Goal: Transaction & Acquisition: Purchase product/service

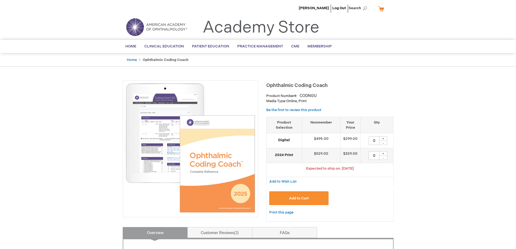
click at [384, 152] on div "+" at bounding box center [383, 153] width 8 height 5
type input "1"
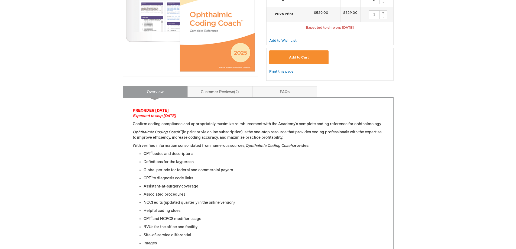
scroll to position [108, 0]
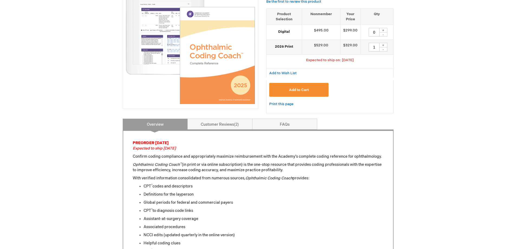
click at [302, 86] on button "Add to Cart" at bounding box center [299, 90] width 60 height 14
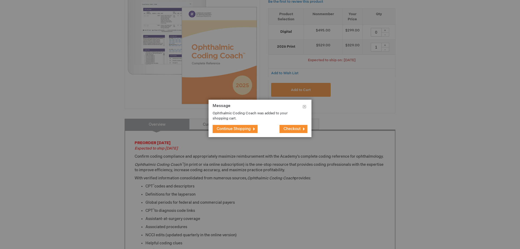
click at [237, 129] on span "Continue Shopping" at bounding box center [234, 129] width 34 height 5
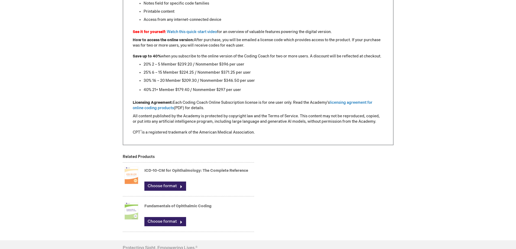
scroll to position [515, 0]
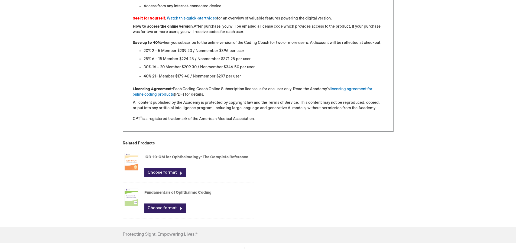
click at [132, 197] on img at bounding box center [131, 197] width 17 height 22
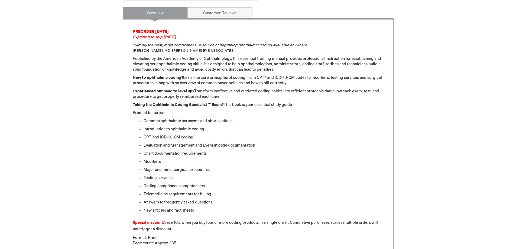
scroll to position [108, 0]
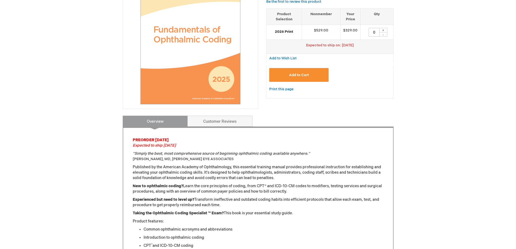
click at [383, 30] on div "+" at bounding box center [383, 30] width 8 height 5
type input "1"
click at [295, 75] on span "Add to Cart" at bounding box center [299, 75] width 20 height 4
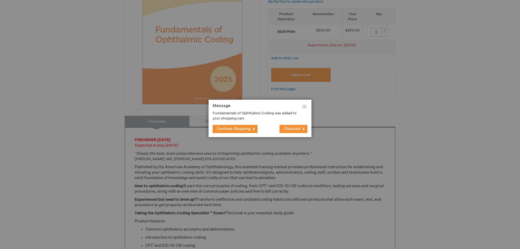
click at [238, 130] on span "Continue Shopping" at bounding box center [234, 129] width 34 height 5
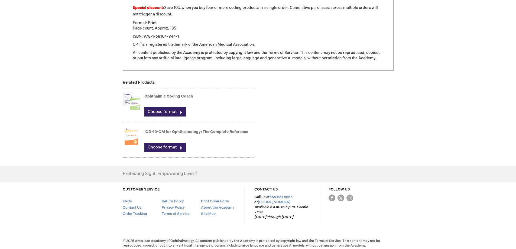
scroll to position [435, 0]
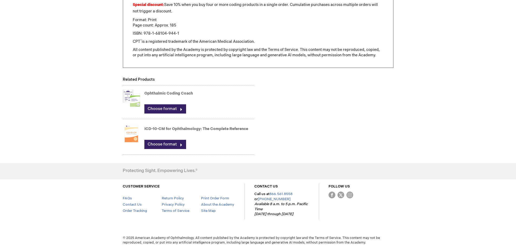
click at [131, 133] on img at bounding box center [131, 134] width 17 height 22
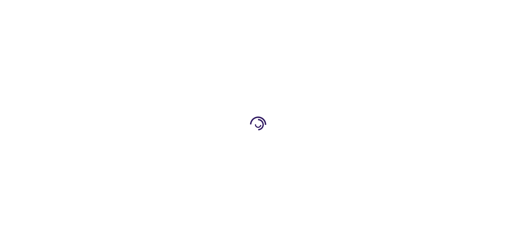
type input "0"
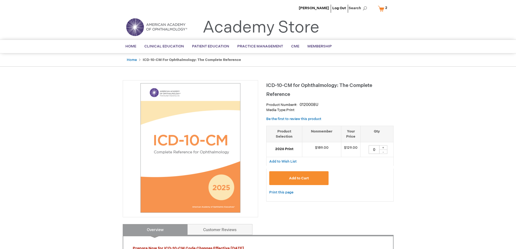
click at [383, 8] on link "My Cart 2 2 items" at bounding box center [384, 8] width 14 height 9
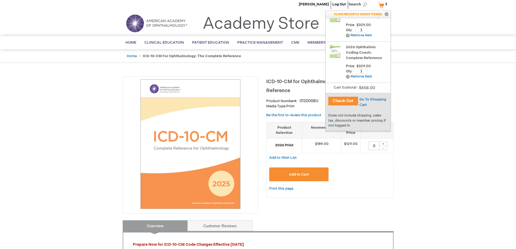
scroll to position [27, 0]
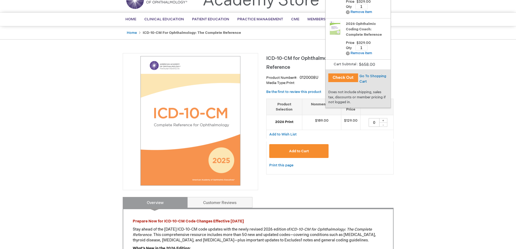
click at [345, 28] on div "2026 Ophthalmic Coding Coach: Complete Reference Price $329.00 Qty 1 Update Rem…" at bounding box center [358, 35] width 60 height 29
click at [336, 28] on img at bounding box center [335, 28] width 14 height 14
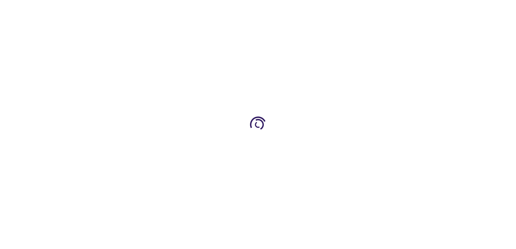
type input "0"
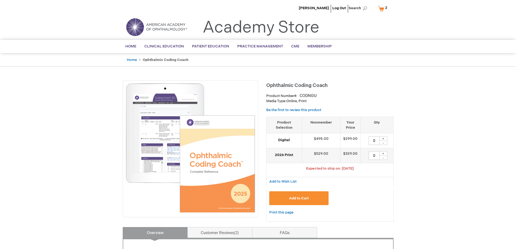
click at [383, 8] on link "My Cart 2 2 items" at bounding box center [384, 8] width 14 height 9
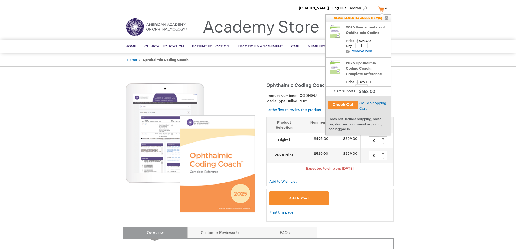
click at [346, 104] on button "Check Out" at bounding box center [343, 105] width 30 height 9
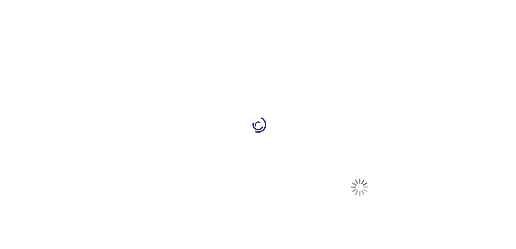
select select "US"
select select "1"
